Goal: Information Seeking & Learning: Learn about a topic

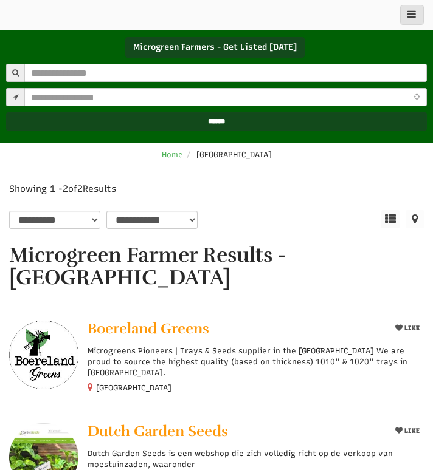
scroll to position [80, 0]
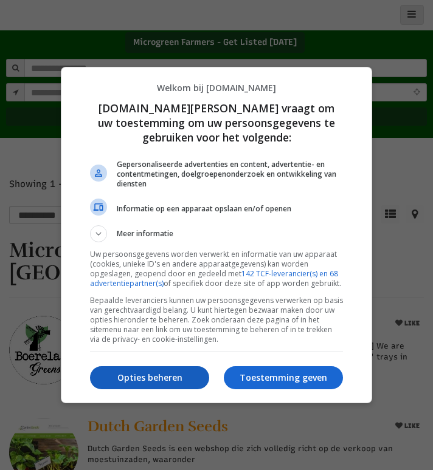
click at [162, 379] on p "Opties beheren" at bounding box center [149, 378] width 119 height 12
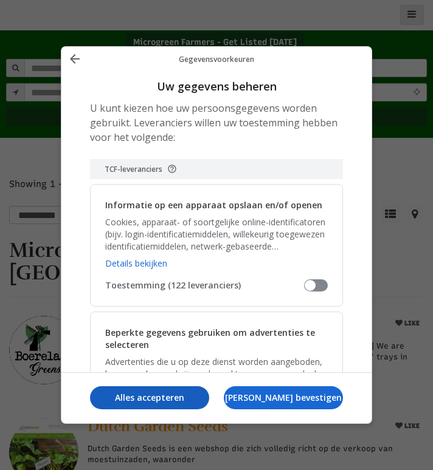
click at [163, 399] on p "Alles accepteren" at bounding box center [149, 398] width 119 height 12
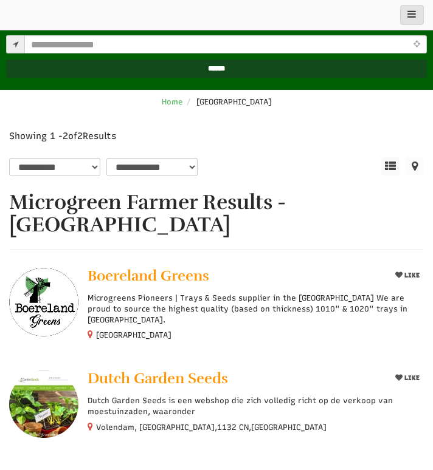
scroll to position [129, 0]
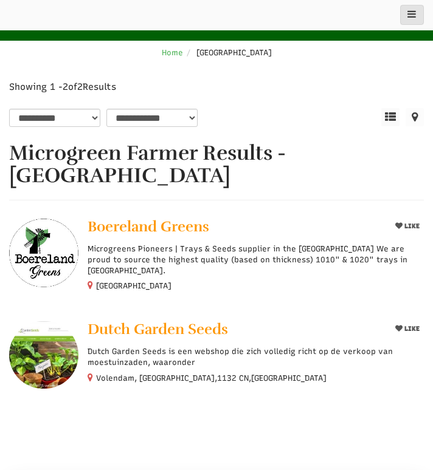
scroll to position [189, 0]
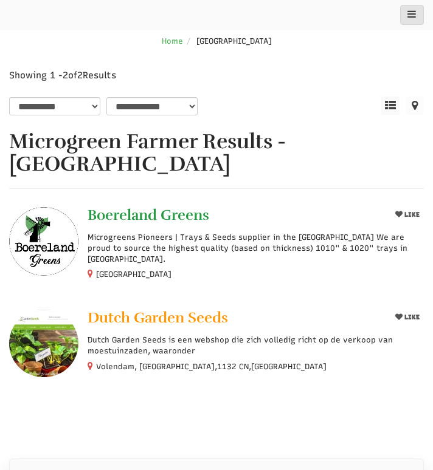
click at [168, 206] on span "Boereland Greens" at bounding box center [149, 215] width 122 height 18
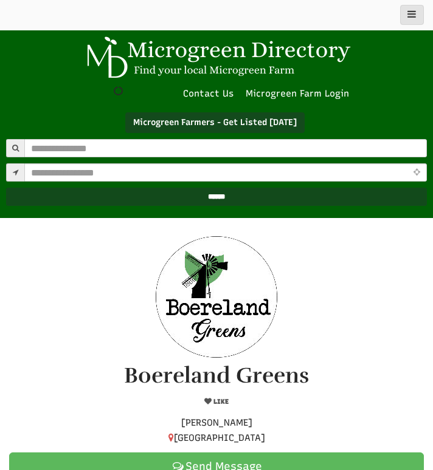
click at [173, 46] on img at bounding box center [216, 57] width 273 height 43
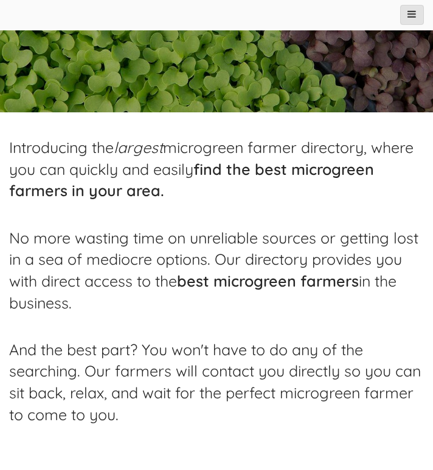
select select "Widget Language Translate"
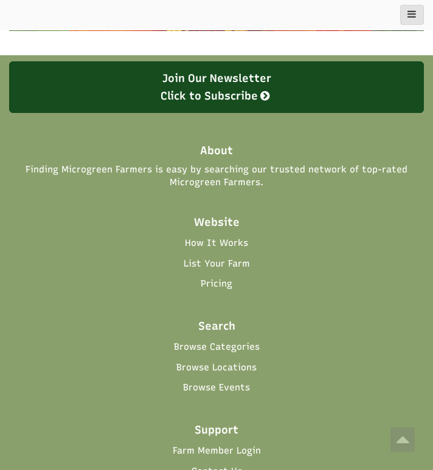
scroll to position [2609, 0]
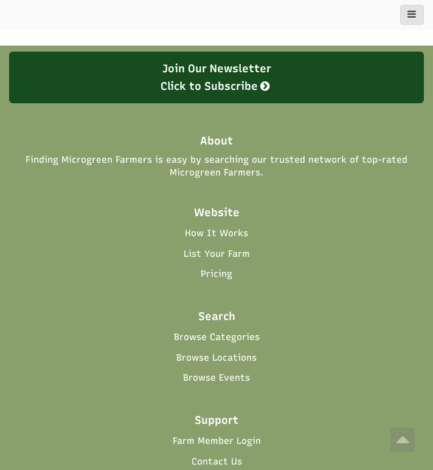
click at [222, 352] on link "Browse Locations" at bounding box center [216, 358] width 80 height 13
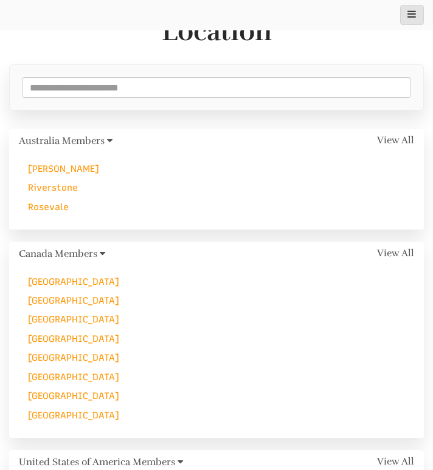
scroll to position [264, 0]
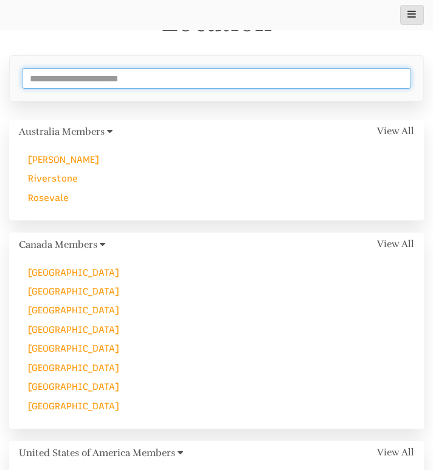
click at [205, 85] on input at bounding box center [216, 78] width 389 height 21
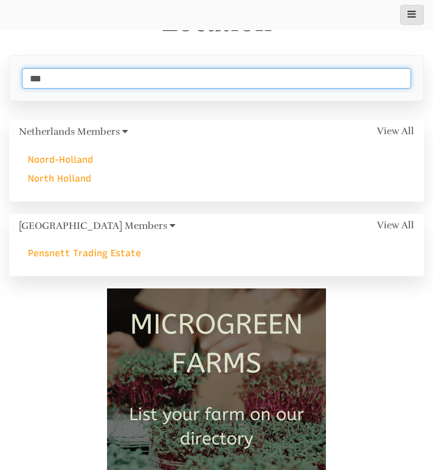
type input "***"
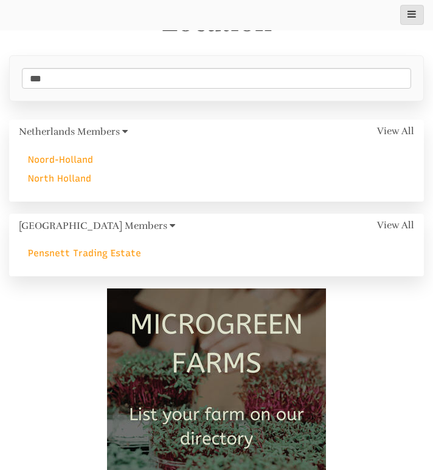
click at [383, 127] on span "View All" at bounding box center [395, 131] width 37 height 11
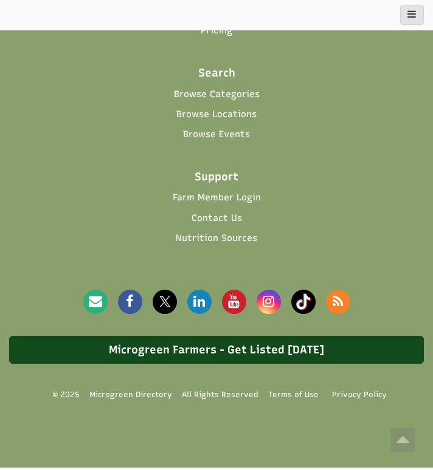
scroll to position [1770, 0]
